Goal: Navigation & Orientation: Find specific page/section

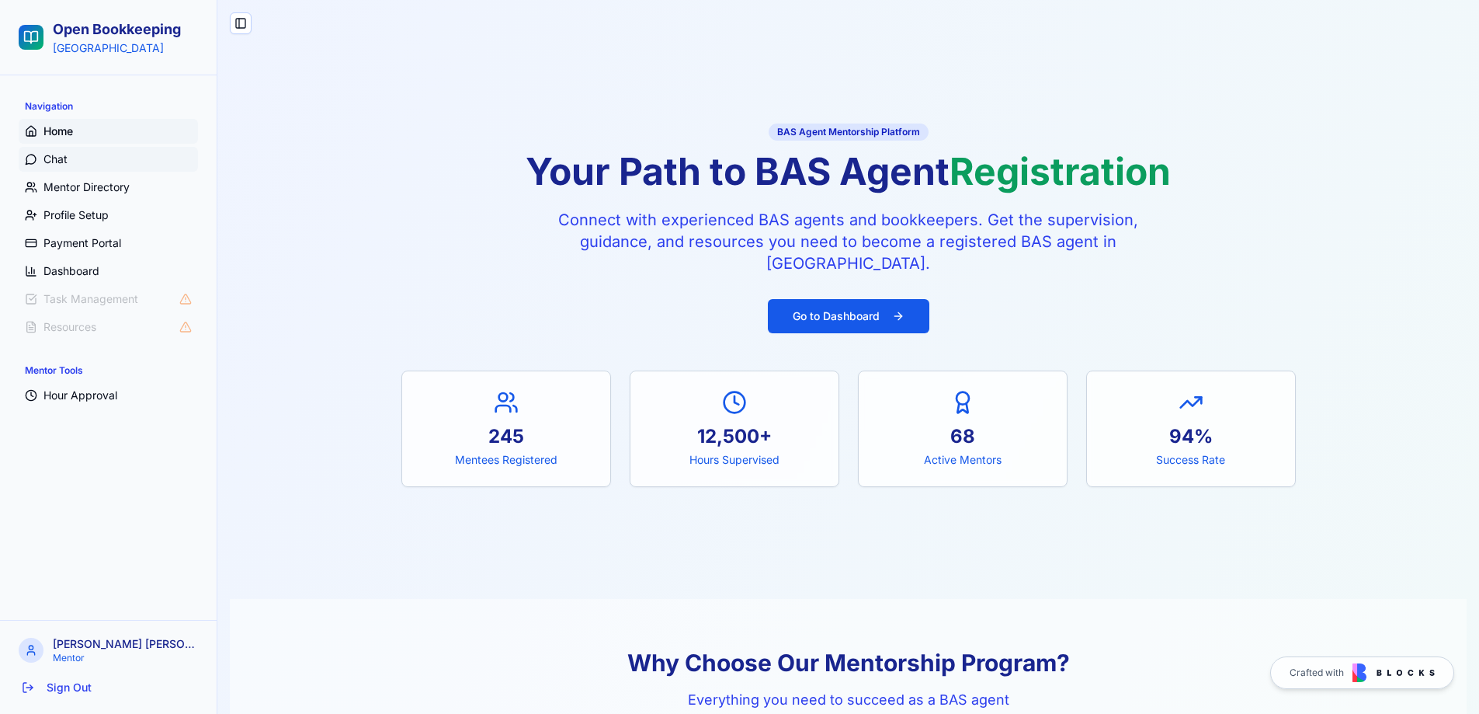
click at [44, 157] on span "Chat" at bounding box center [55, 159] width 24 height 16
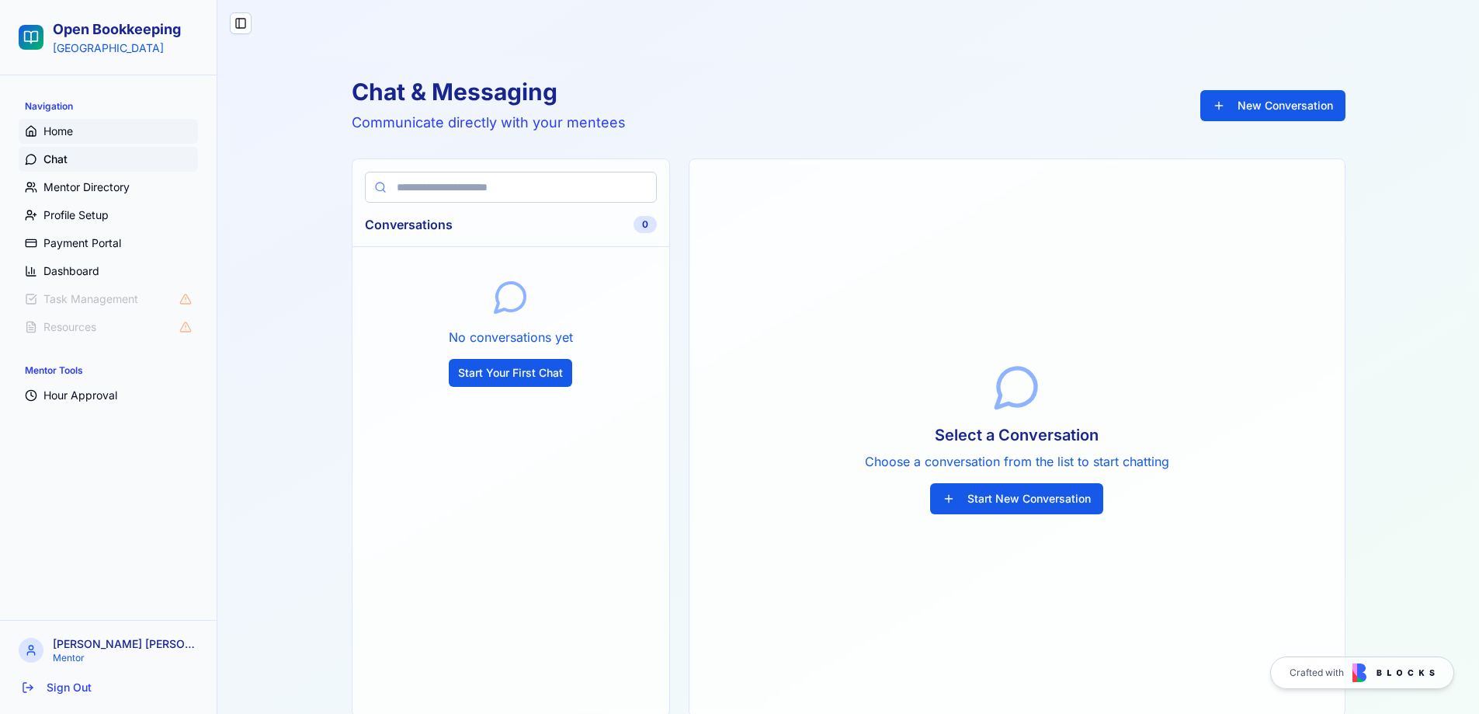
click at [70, 138] on span "Home" at bounding box center [58, 131] width 30 height 16
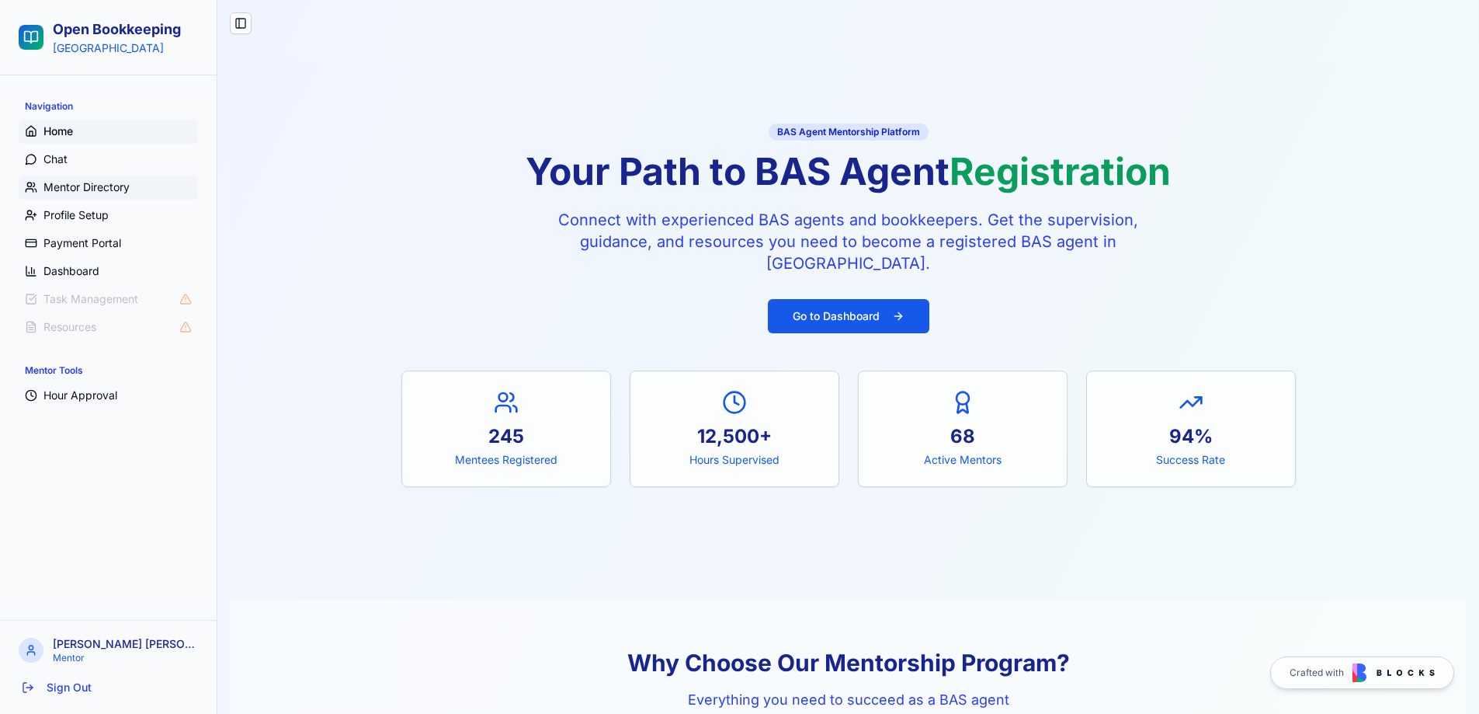
click at [80, 184] on span "Mentor Directory" at bounding box center [86, 187] width 86 height 16
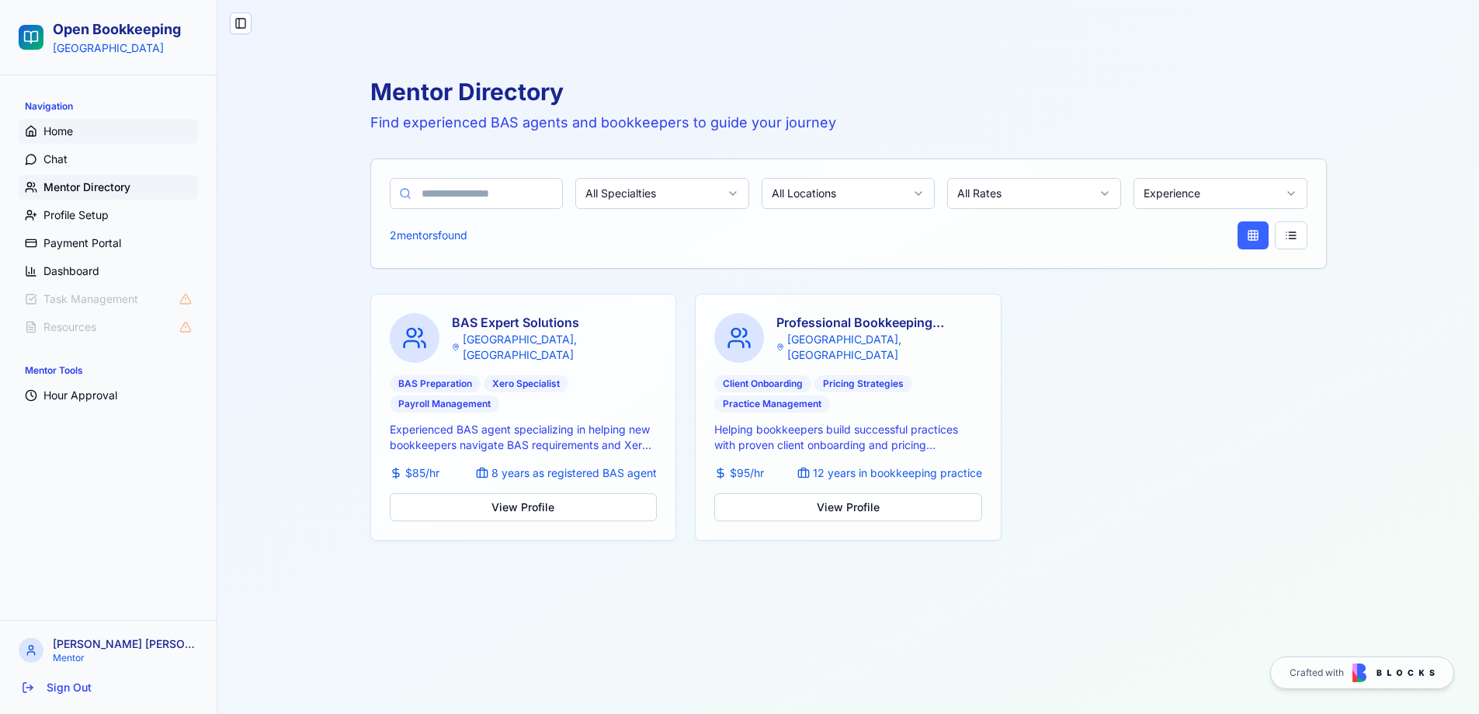
click at [89, 125] on link "Home" at bounding box center [108, 131] width 179 height 25
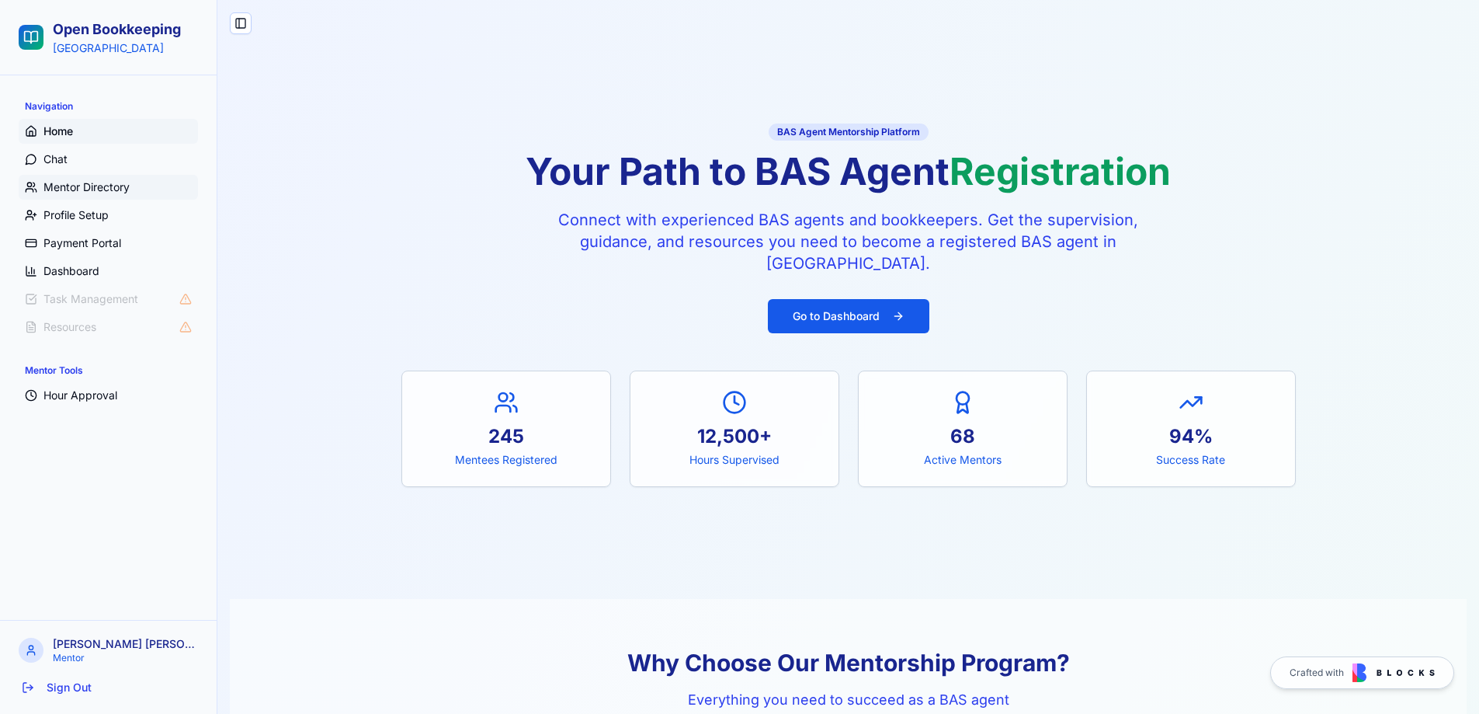
click at [80, 187] on span "Mentor Directory" at bounding box center [86, 187] width 86 height 16
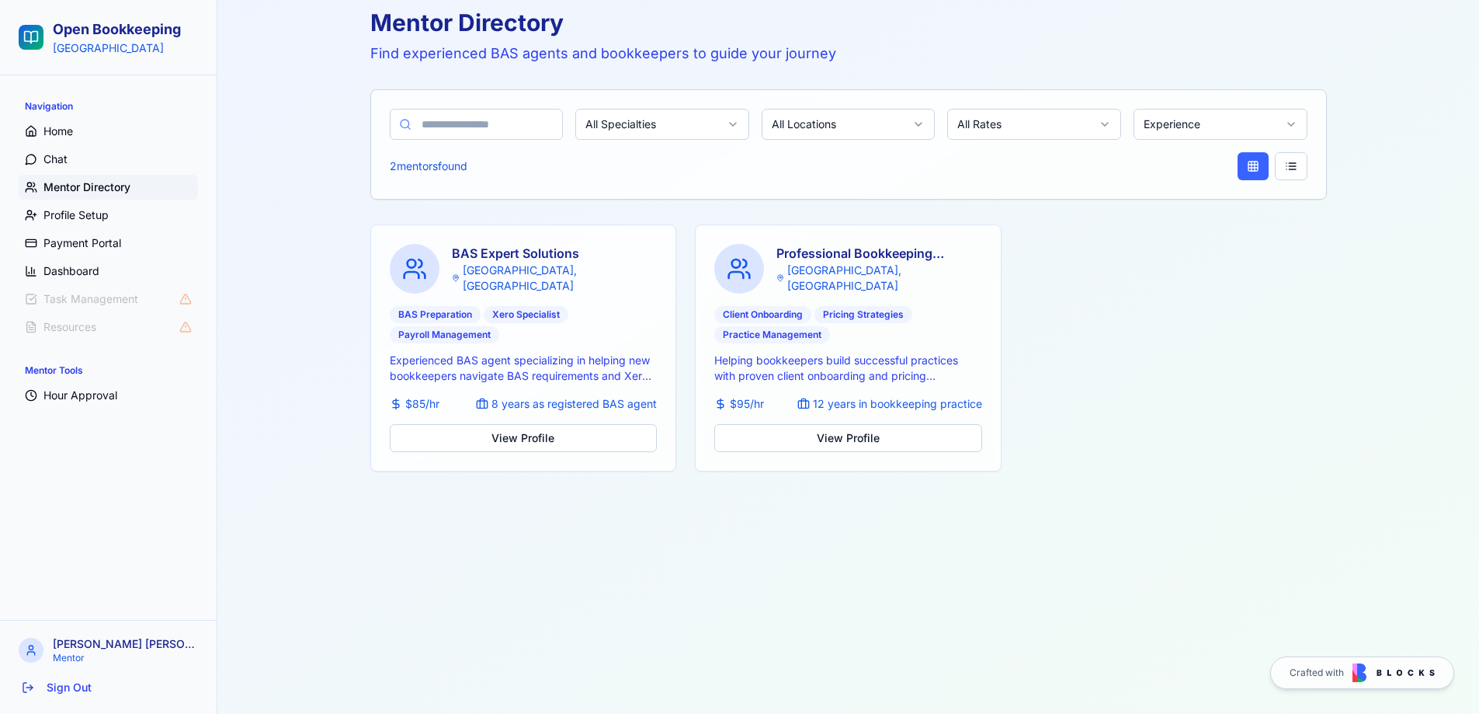
scroll to position [71, 0]
click at [92, 125] on link "Home" at bounding box center [108, 131] width 179 height 25
